Goal: Task Accomplishment & Management: Complete application form

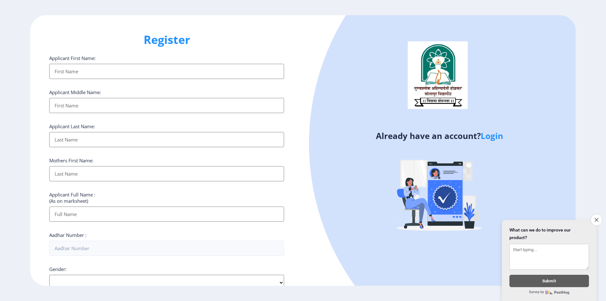
select select
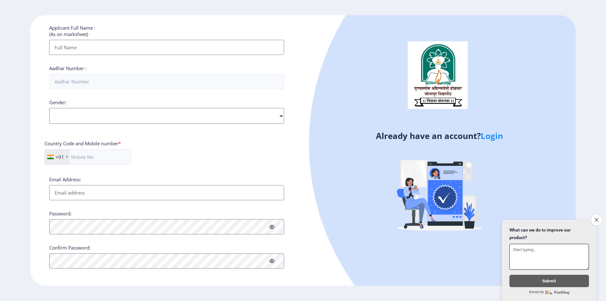
scroll to position [169, 0]
click at [595, 217] on icon "Close survey" at bounding box center [596, 219] width 4 height 4
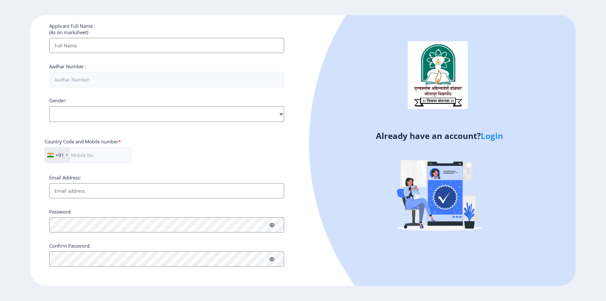
scroll to position [0, 0]
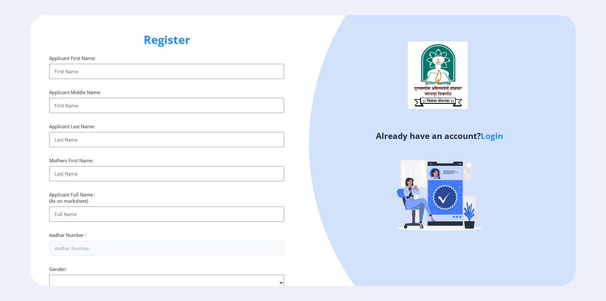
click at [97, 75] on input "Applicant First Name:" at bounding box center [166, 71] width 235 height 15
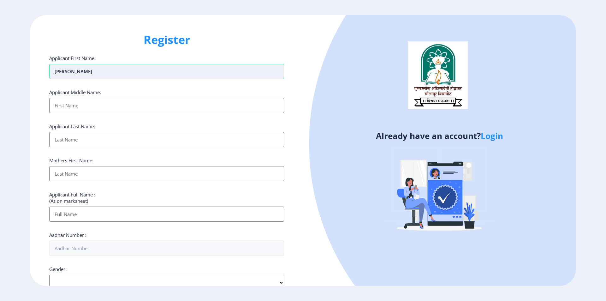
type input "[PERSON_NAME]"
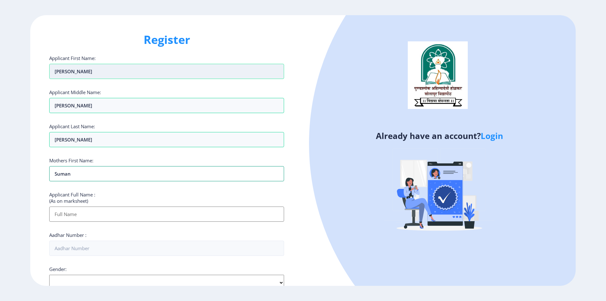
type input "Suman"
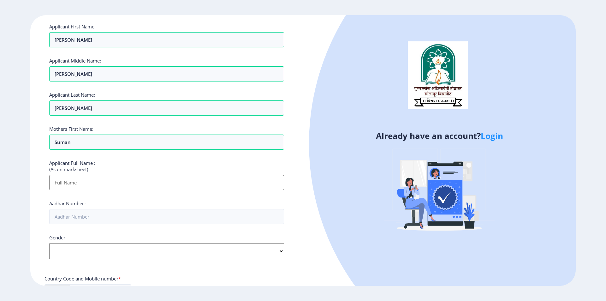
click at [95, 183] on input "Applicant First Name:" at bounding box center [166, 182] width 235 height 15
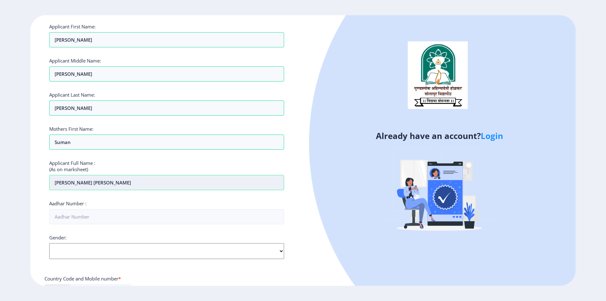
type input "[PERSON_NAME] [PERSON_NAME]"
type input "461554813604"
click at [92, 258] on select "Select Gender [DEMOGRAPHIC_DATA] [DEMOGRAPHIC_DATA] Other" at bounding box center [166, 251] width 235 height 16
click at [49, 243] on select "Select Gender [DEMOGRAPHIC_DATA] [DEMOGRAPHIC_DATA] Other" at bounding box center [166, 251] width 235 height 16
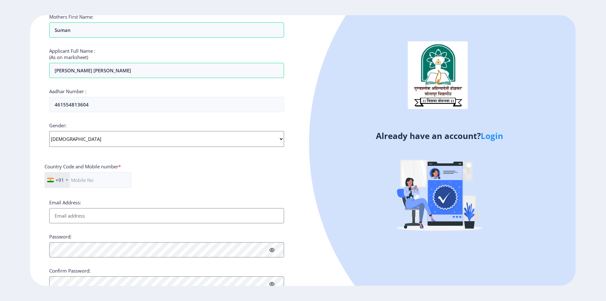
scroll to position [158, 0]
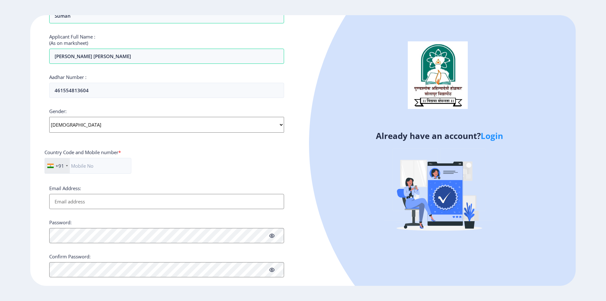
click at [74, 127] on select "Select Gender [DEMOGRAPHIC_DATA] [DEMOGRAPHIC_DATA] Other" at bounding box center [166, 125] width 235 height 16
select select "[DEMOGRAPHIC_DATA]"
click at [49, 117] on select "Select Gender [DEMOGRAPHIC_DATA] [DEMOGRAPHIC_DATA] Other" at bounding box center [166, 125] width 235 height 16
click at [78, 200] on input "Email Address:" at bounding box center [166, 201] width 235 height 15
click at [104, 163] on input "text" at bounding box center [88, 166] width 87 height 16
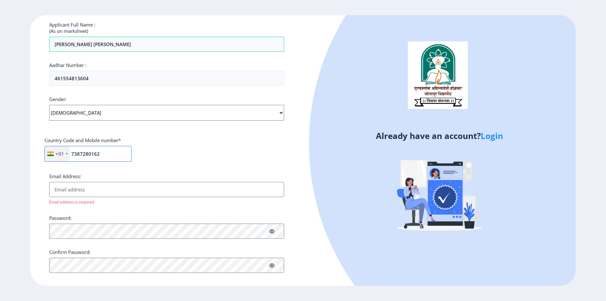
scroll to position [176, 0]
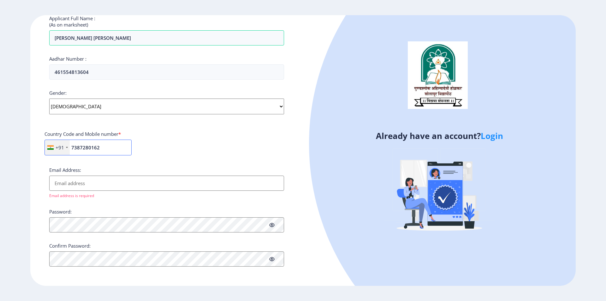
type input "7387280162"
click at [139, 283] on div "Register Applicant First Name: [PERSON_NAME] Applicant Middle Name: [PERSON_NAM…" at bounding box center [166, 150] width 273 height 271
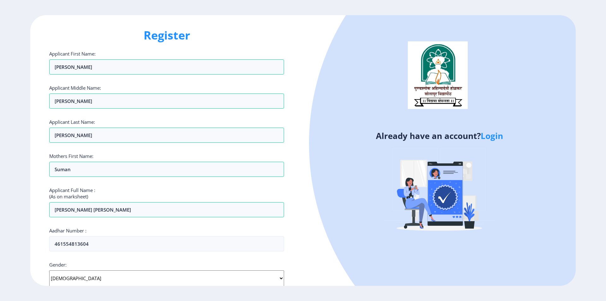
scroll to position [0, 0]
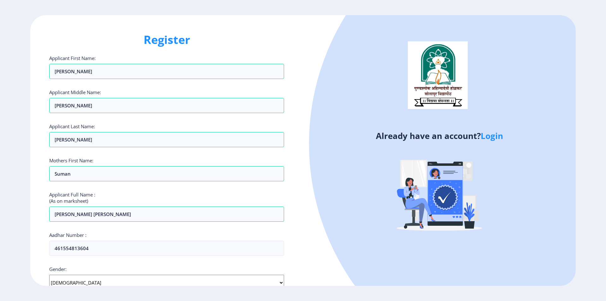
drag, startPoint x: 174, startPoint y: 31, endPoint x: 213, endPoint y: 62, distance: 49.8
click at [174, 31] on div "Register Applicant First Name: [PERSON_NAME] Applicant Middle Name: [PERSON_NAM…" at bounding box center [166, 150] width 273 height 271
click at [492, 134] on link "Login" at bounding box center [492, 135] width 22 height 11
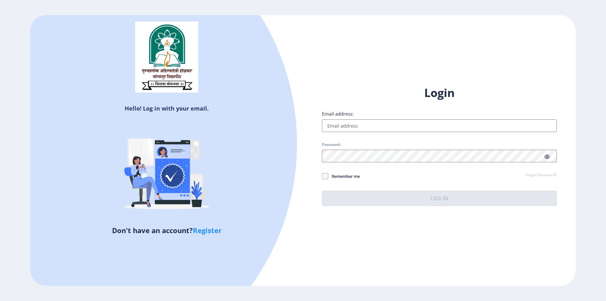
click at [361, 122] on input "Email address:" at bounding box center [439, 125] width 235 height 13
click at [347, 91] on h1 "Login" at bounding box center [439, 92] width 235 height 15
click at [213, 230] on link "Register" at bounding box center [207, 229] width 29 height 9
select select
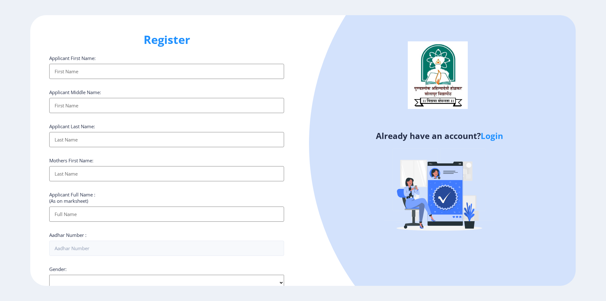
click at [179, 39] on h1 "Register" at bounding box center [166, 39] width 235 height 15
select select
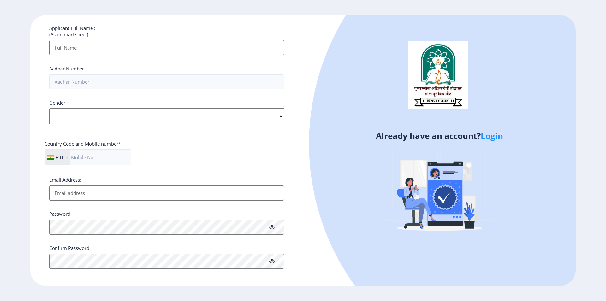
scroll to position [169, 0]
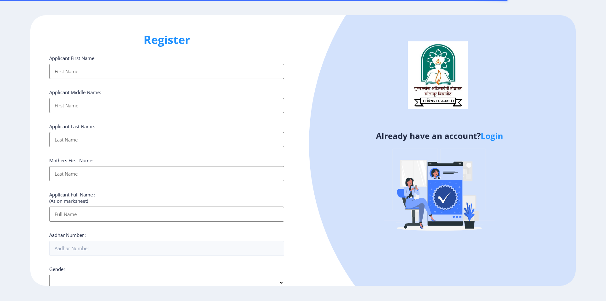
select select
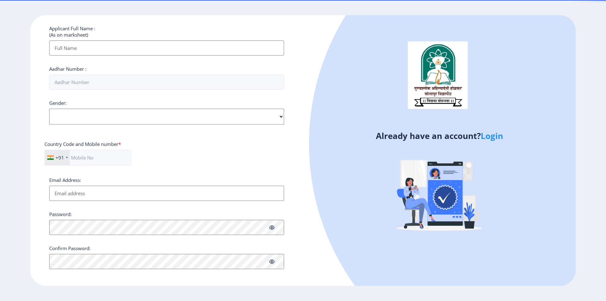
scroll to position [169, 0]
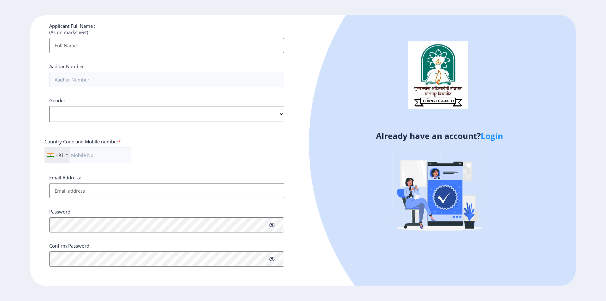
click at [494, 137] on link "Login" at bounding box center [492, 135] width 22 height 11
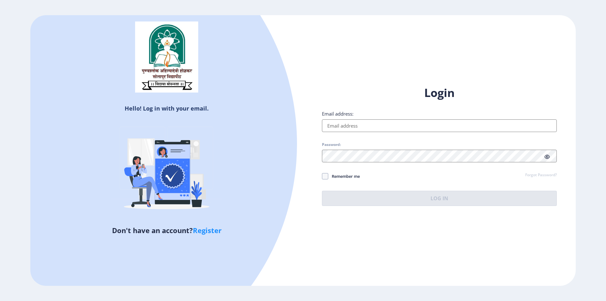
click at [365, 243] on div "Hello! Log in with your email. Don't have an account? Register Login Email addr…" at bounding box center [302, 150] width 545 height 271
click at [202, 229] on link "Register" at bounding box center [207, 229] width 29 height 9
select select
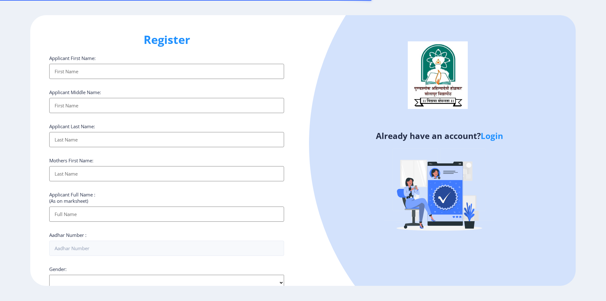
select select
